Goal: Task Accomplishment & Management: Complete application form

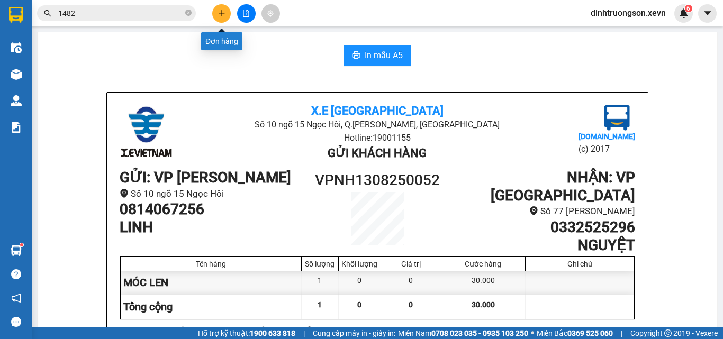
click at [221, 12] on icon "plus" at bounding box center [221, 13] width 7 height 7
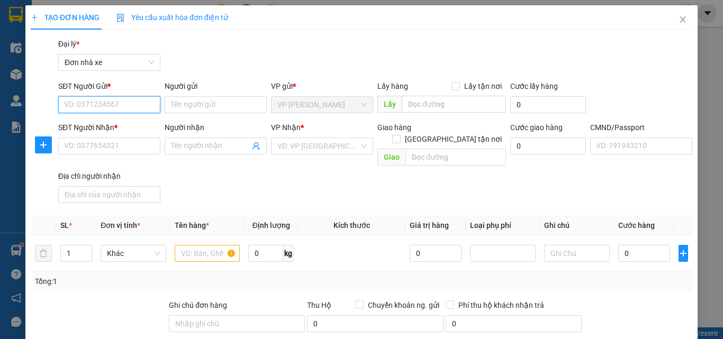
click at [85, 104] on input "SĐT Người Gửi *" at bounding box center [109, 104] width 102 height 17
type input "0962982990"
click at [141, 121] on div "0962982990 - TÚ" at bounding box center [108, 126] width 88 height 12
type input "TÚ"
type input "0824262555"
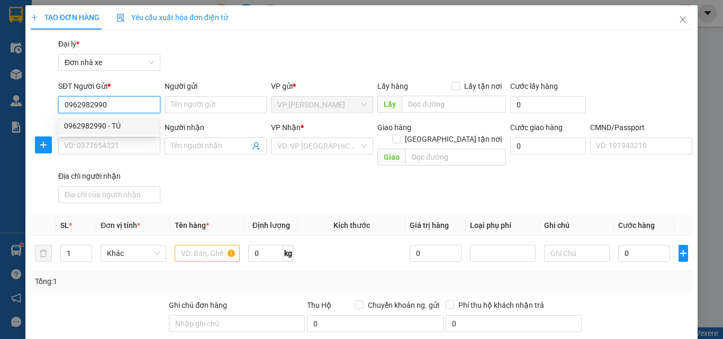
type input "NGHĨA"
type input "037093004012 [PERSON_NAME]"
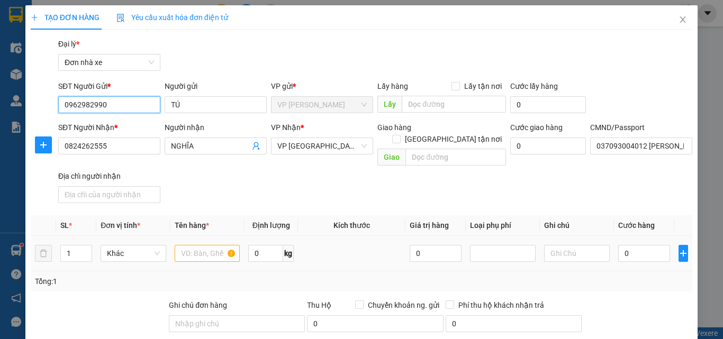
type input "0962982990"
click at [193, 246] on input "text" at bounding box center [208, 253] width 66 height 17
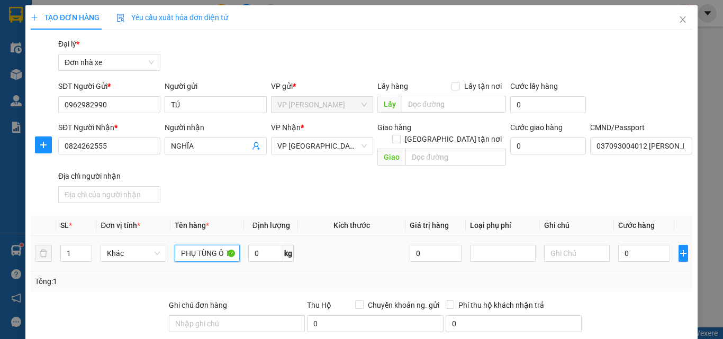
scroll to position [0, 3]
type input "PHỤ TÙNG Ô TÔ"
click at [260, 246] on input "0" at bounding box center [265, 253] width 35 height 17
type input "5"
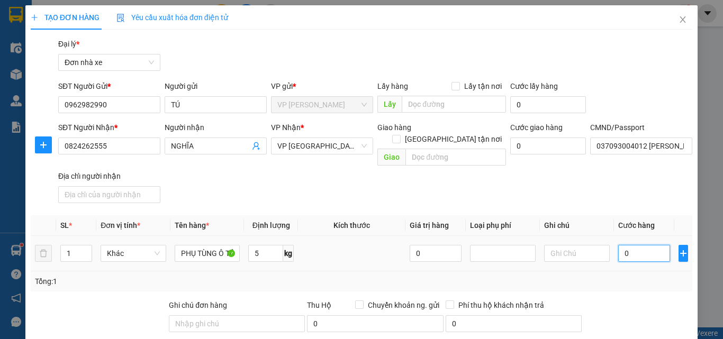
click at [659, 245] on input "0" at bounding box center [644, 253] width 52 height 17
type input "3"
type input "30"
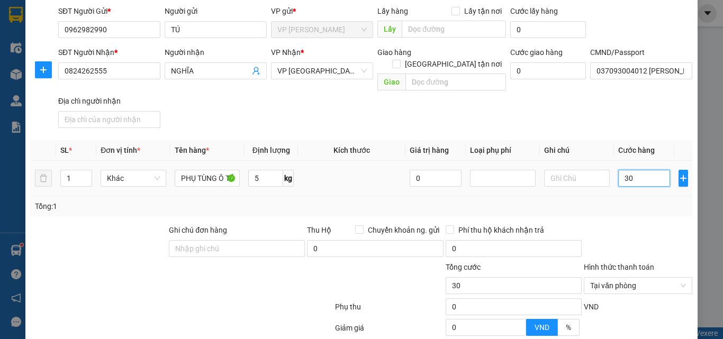
scroll to position [167, 0]
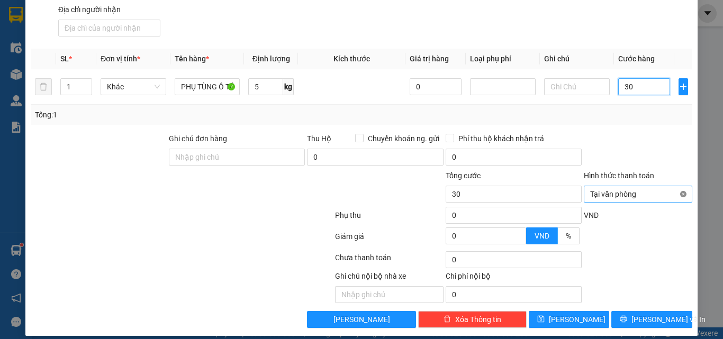
type input "30"
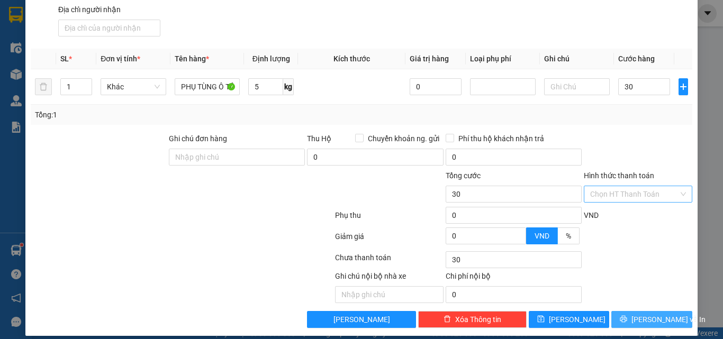
type input "30.000"
click at [627, 316] on icon "printer" at bounding box center [623, 319] width 7 height 7
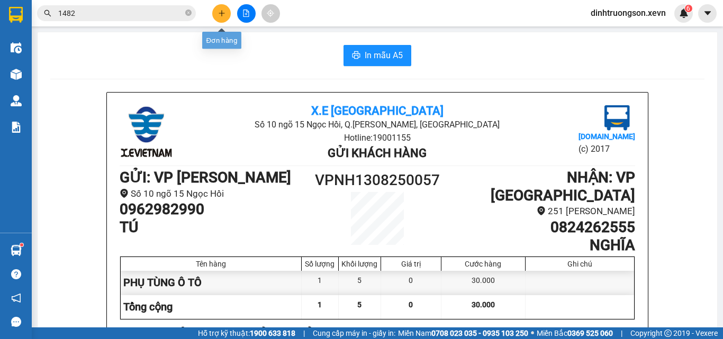
click at [221, 14] on icon "plus" at bounding box center [221, 13] width 7 height 7
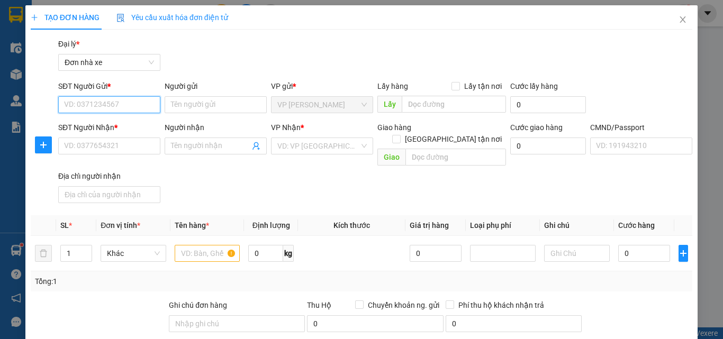
click at [96, 107] on input "SĐT Người Gửi *" at bounding box center [109, 104] width 102 height 17
type input "0382731906"
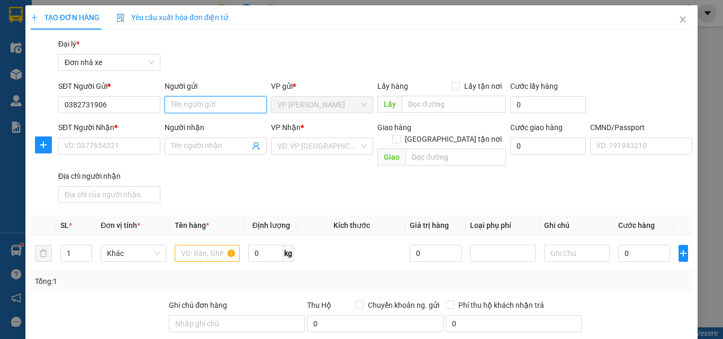
click at [190, 107] on input "Người gửi" at bounding box center [216, 104] width 102 height 17
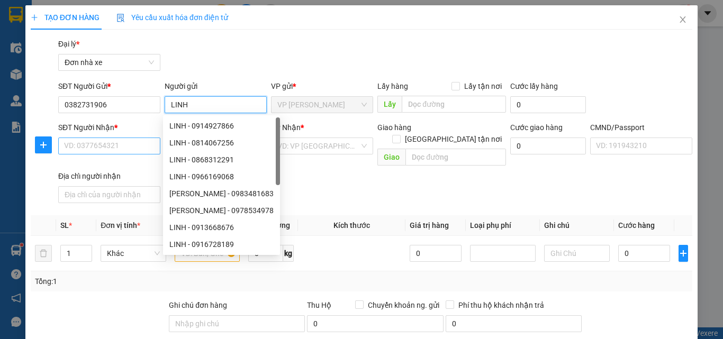
type input "LINH"
click at [100, 144] on input "SĐT Người Nhận *" at bounding box center [109, 146] width 102 height 17
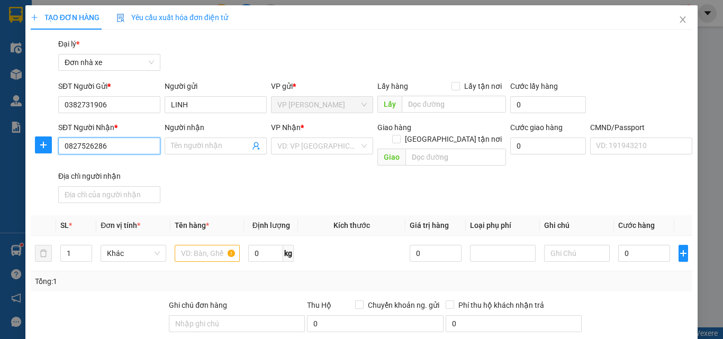
type input "0827526286"
